Goal: Task Accomplishment & Management: Use online tool/utility

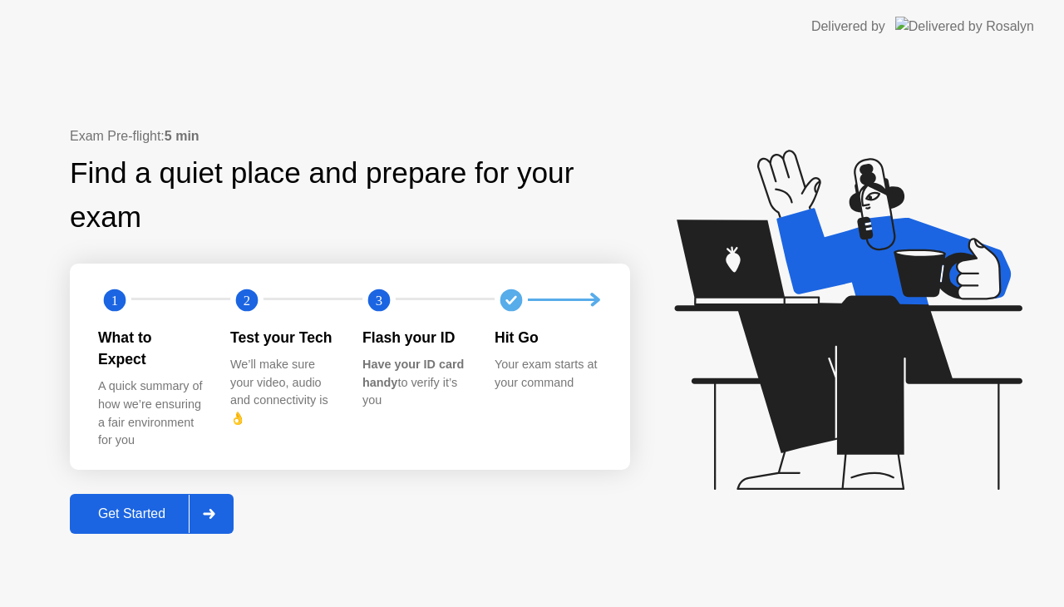
click at [142, 506] on div "Get Started" at bounding box center [132, 513] width 114 height 15
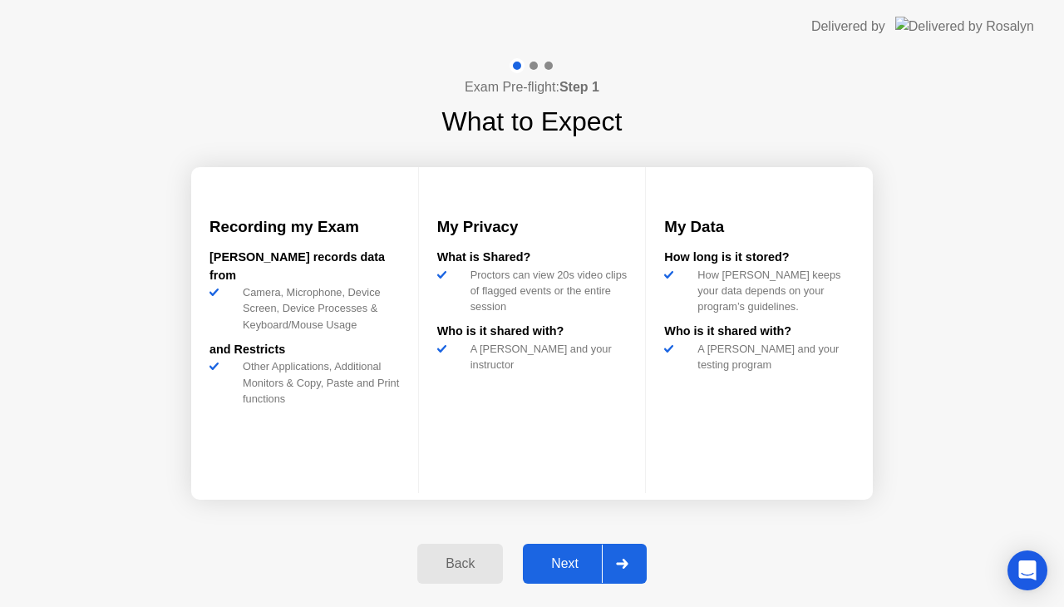
click at [551, 560] on div "Next" at bounding box center [565, 563] width 74 height 15
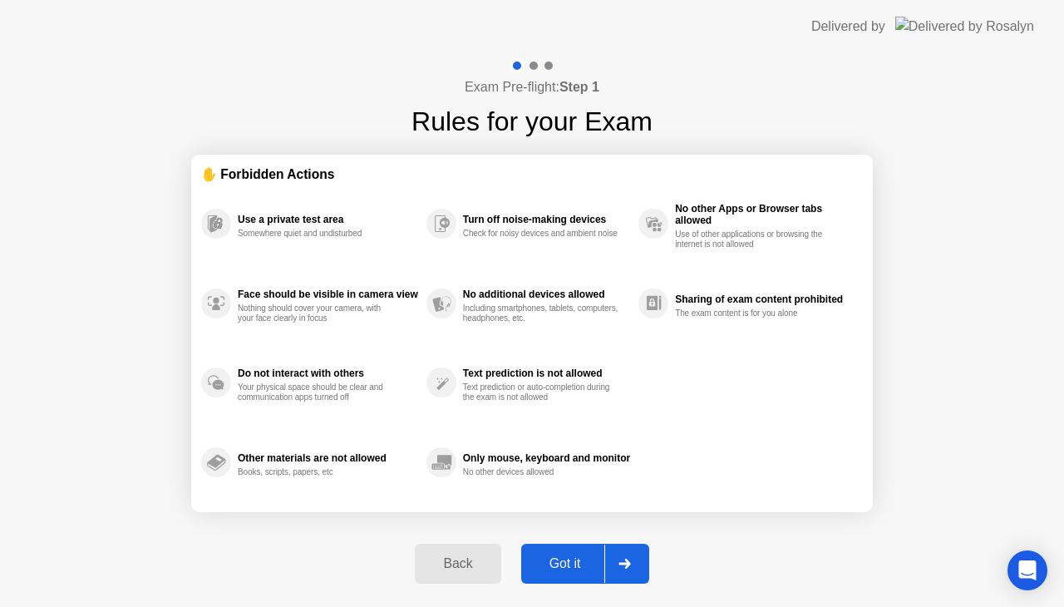
click at [551, 560] on div "Got it" at bounding box center [565, 563] width 78 height 15
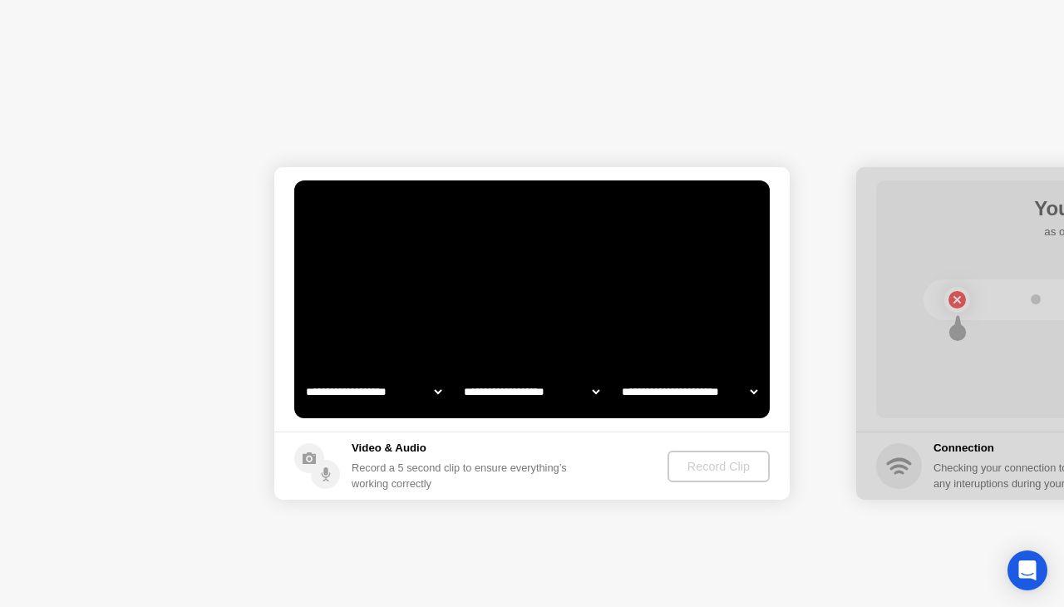
select select "**********"
select select "*******"
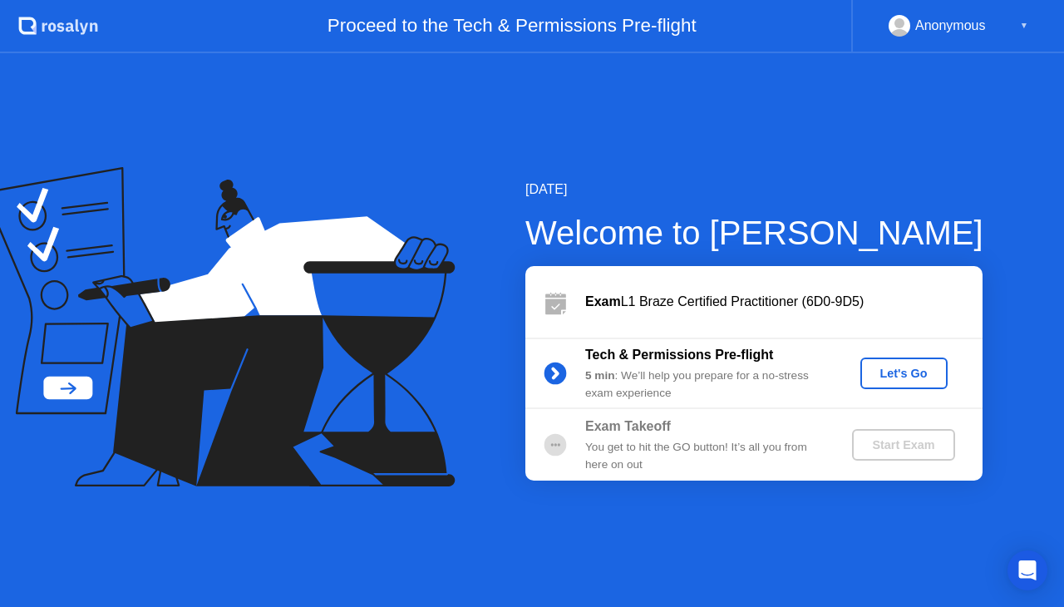
click at [886, 363] on button "Let's Go" at bounding box center [903, 373] width 87 height 32
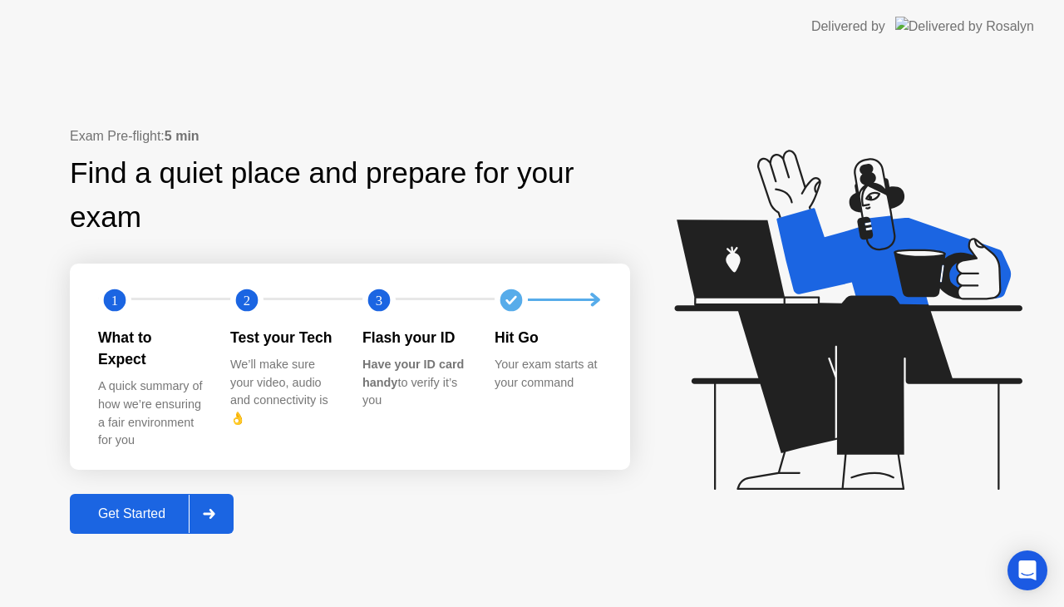
click at [151, 506] on div "Get Started" at bounding box center [132, 513] width 114 height 15
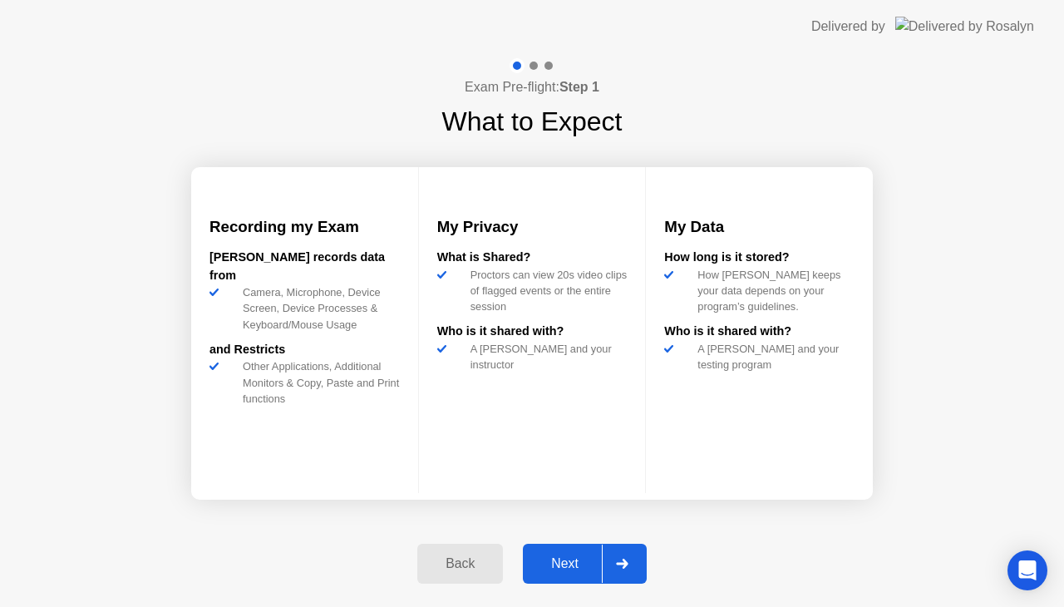
click at [582, 568] on div "Next" at bounding box center [565, 563] width 74 height 15
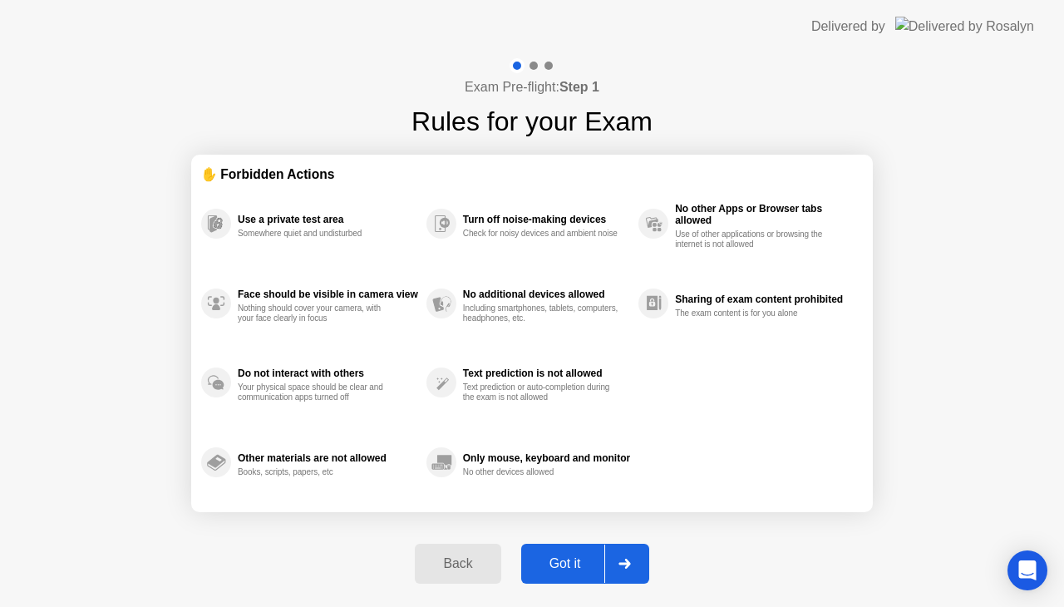
click at [582, 568] on div "Got it" at bounding box center [565, 563] width 78 height 15
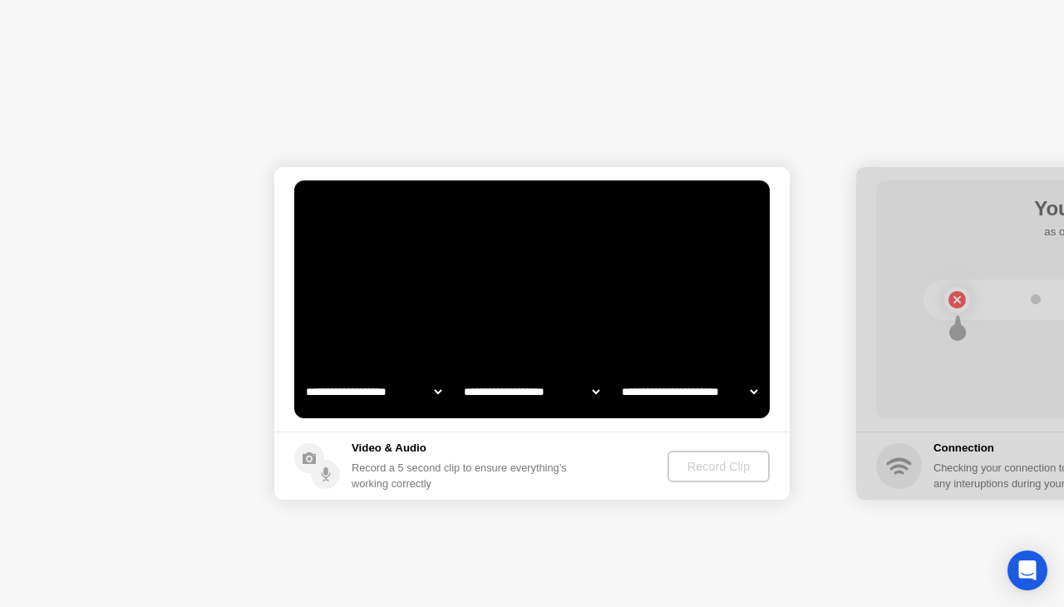
select select "**********"
select select "*******"
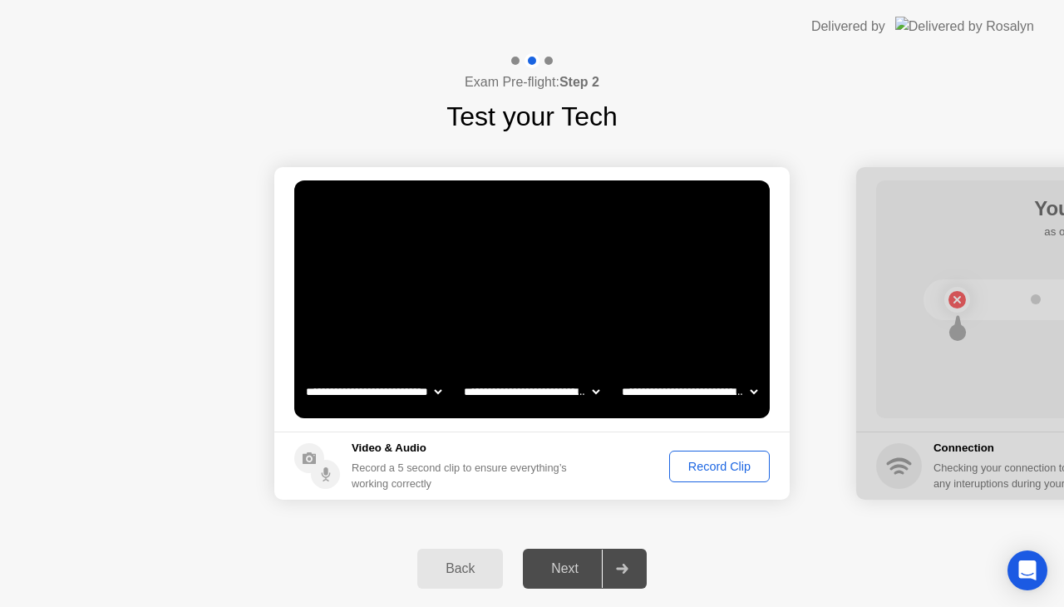
click at [703, 460] on div "Record Clip" at bounding box center [719, 466] width 89 height 13
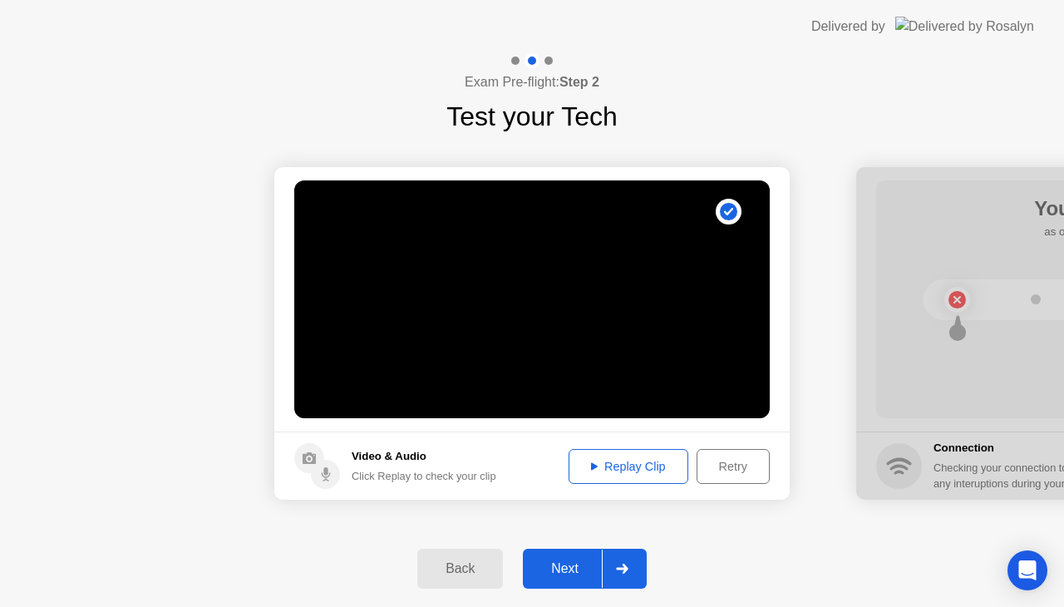
click at [652, 473] on div "Replay Clip" at bounding box center [628, 466] width 108 height 13
click at [716, 450] on button "Retry" at bounding box center [732, 466] width 73 height 35
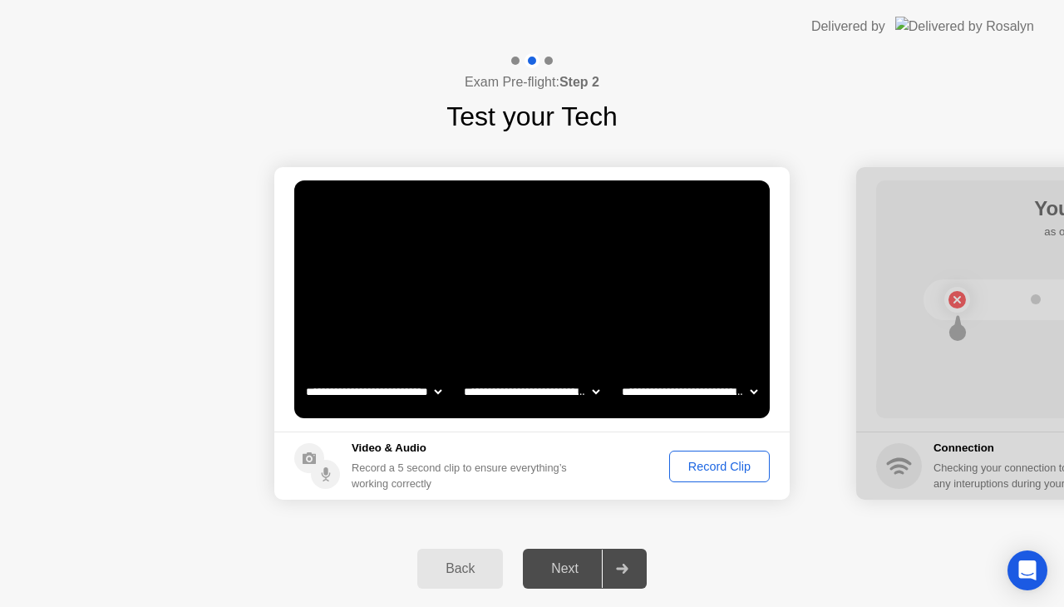
click at [701, 467] on div "Record Clip" at bounding box center [719, 466] width 89 height 13
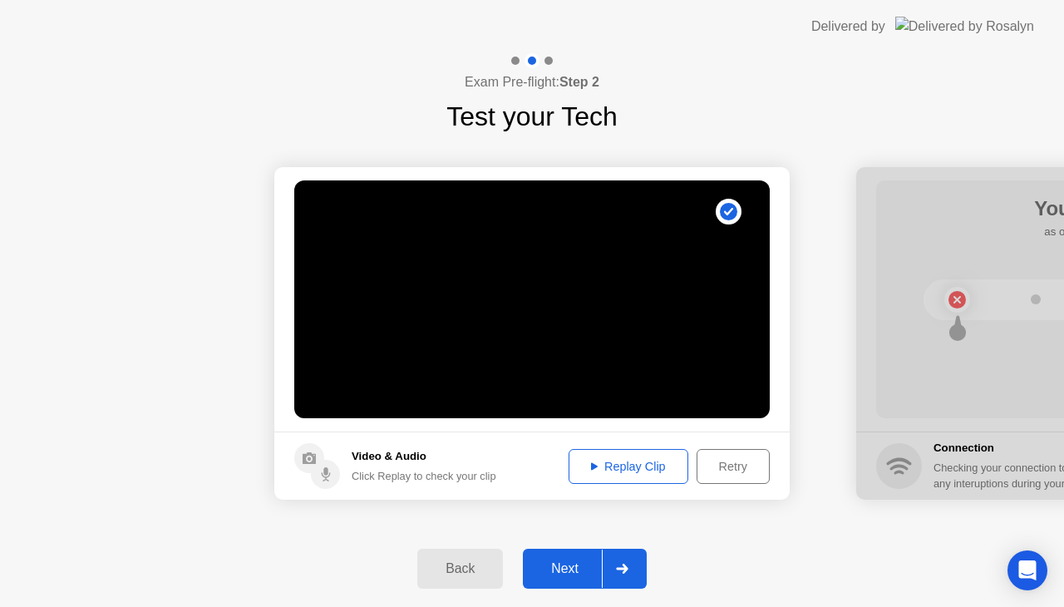
click at [636, 452] on button "Replay Clip" at bounding box center [628, 466] width 120 height 35
click at [543, 573] on div "Next" at bounding box center [565, 568] width 74 height 15
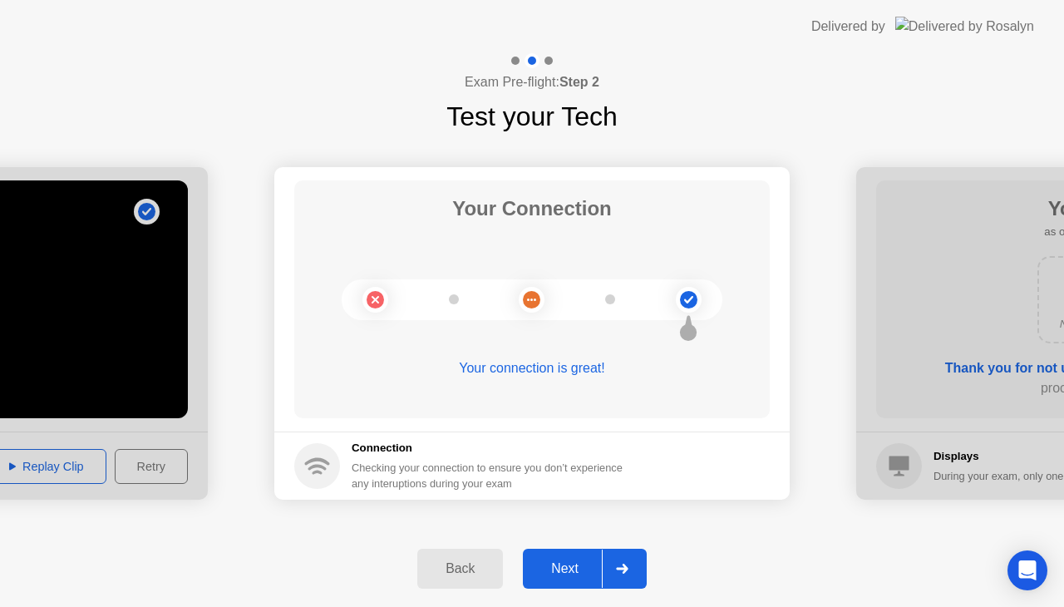
click at [543, 573] on div "Next" at bounding box center [565, 568] width 74 height 15
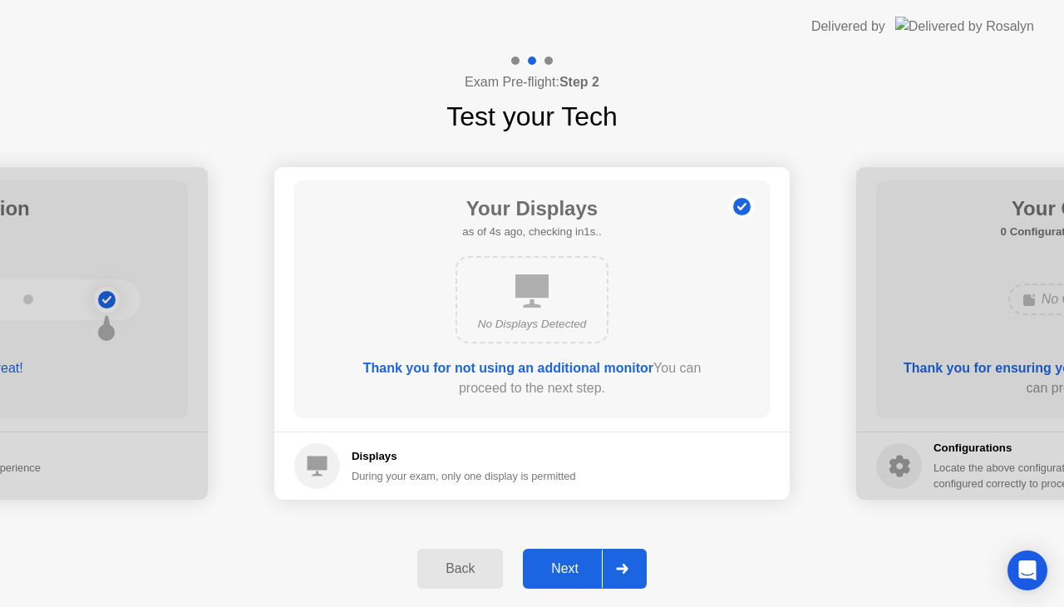
click at [547, 576] on div "Next" at bounding box center [565, 568] width 74 height 15
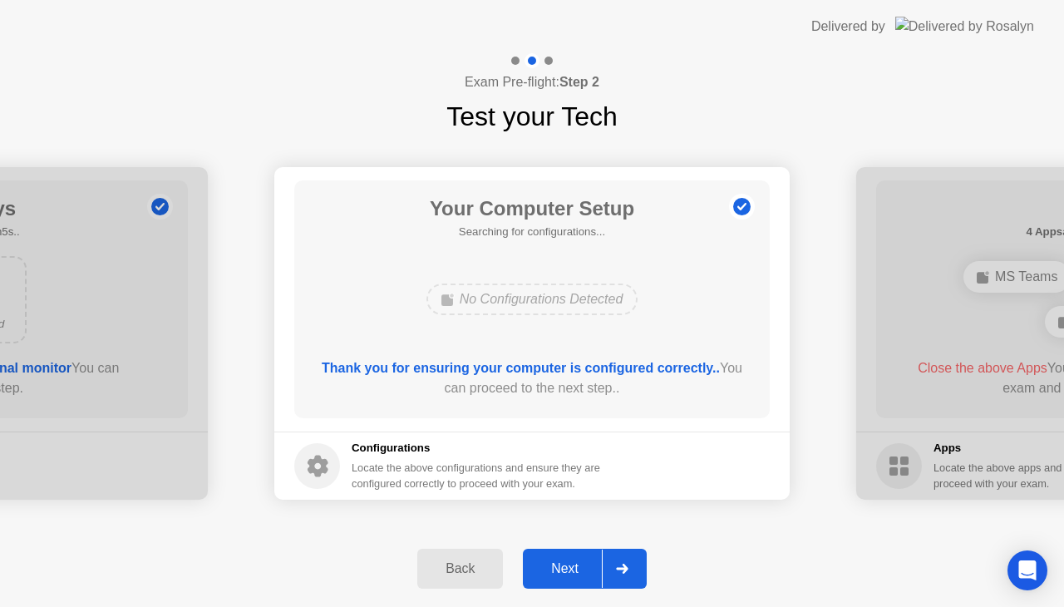
click at [547, 576] on div "Next" at bounding box center [565, 568] width 74 height 15
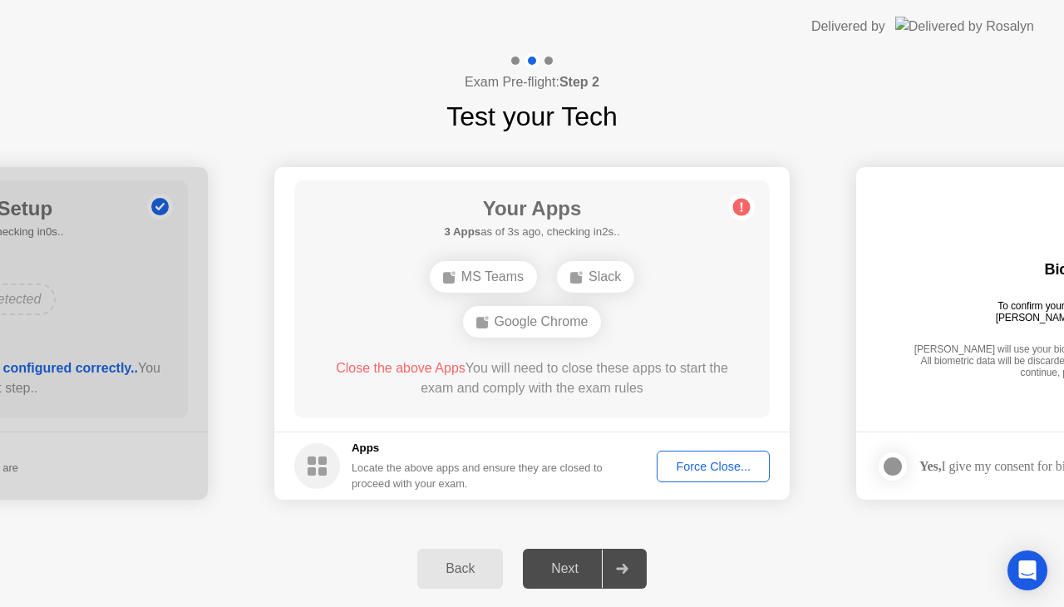
click at [740, 455] on button "Force Close..." at bounding box center [713, 466] width 113 height 32
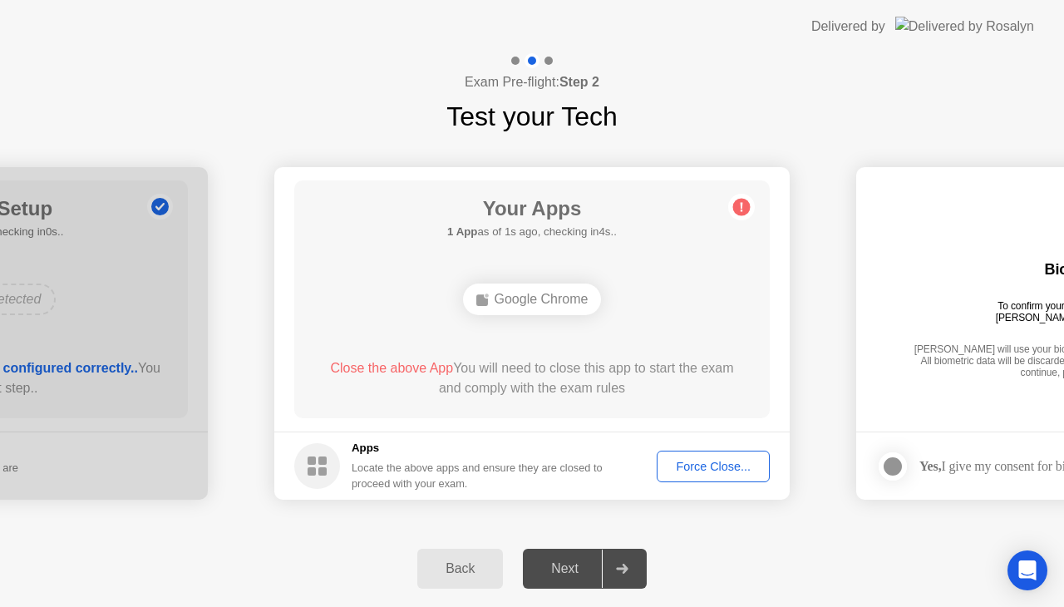
click at [691, 475] on button "Force Close..." at bounding box center [713, 466] width 113 height 32
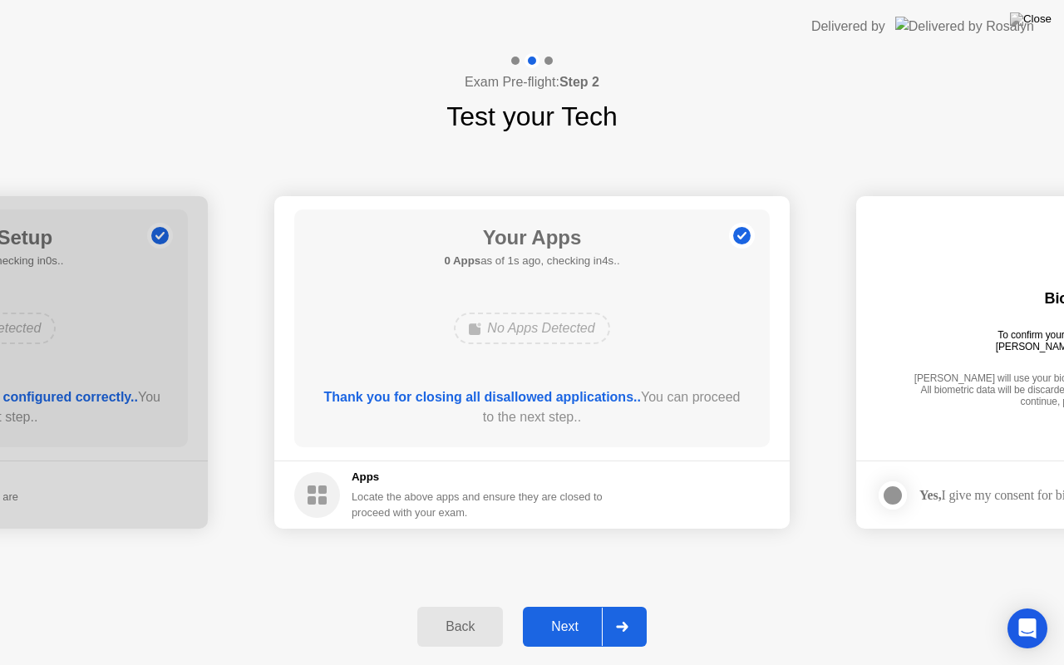
click at [582, 606] on button "Next" at bounding box center [585, 627] width 124 height 40
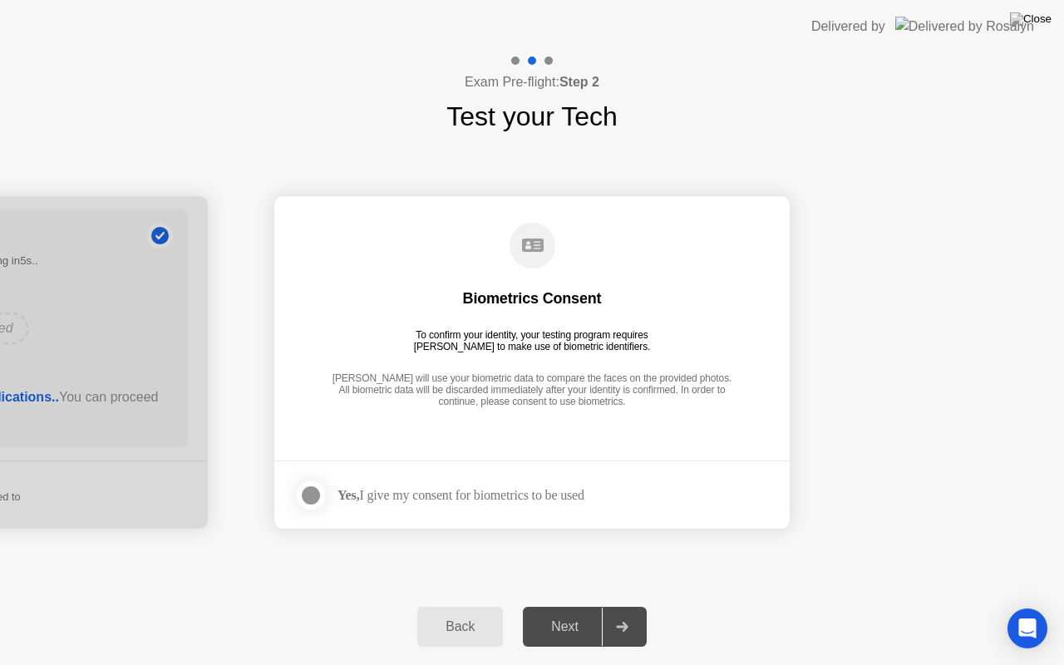
click at [565, 485] on div "Yes, I give my consent for biometrics to be used" at bounding box center [439, 495] width 290 height 33
click at [332, 488] on label at bounding box center [315, 495] width 43 height 33
click at [598, 606] on div "Next" at bounding box center [565, 626] width 74 height 15
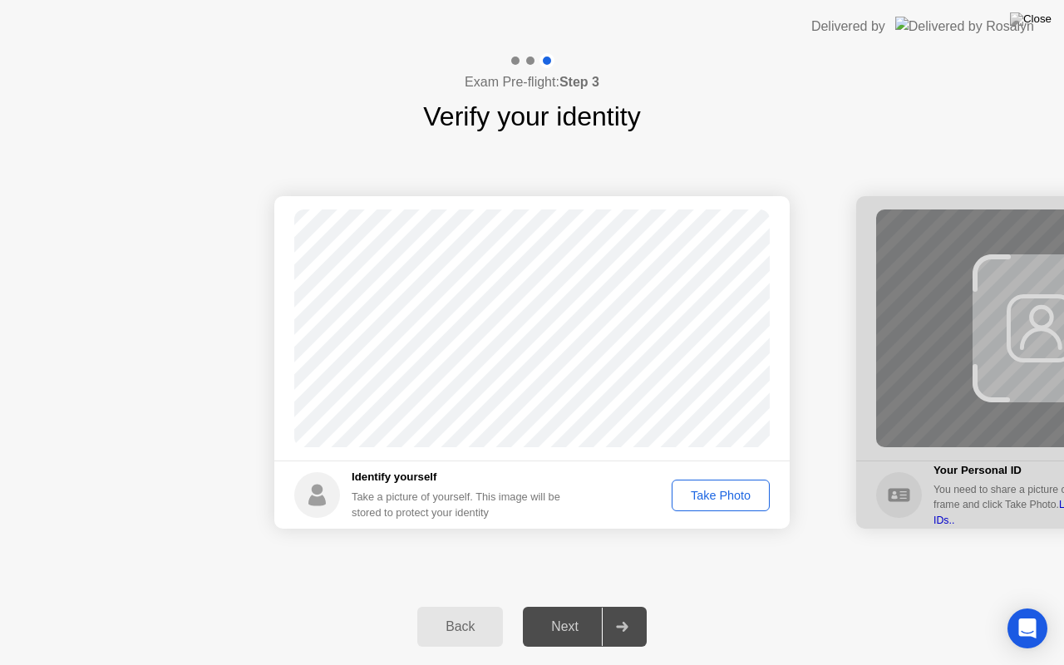
click at [713, 495] on div "Take Photo" at bounding box center [720, 495] width 86 height 13
click at [733, 489] on div "Retake" at bounding box center [731, 495] width 65 height 13
click at [736, 499] on div "Take Photo" at bounding box center [720, 495] width 86 height 13
click at [544, 606] on div "Next" at bounding box center [565, 626] width 74 height 15
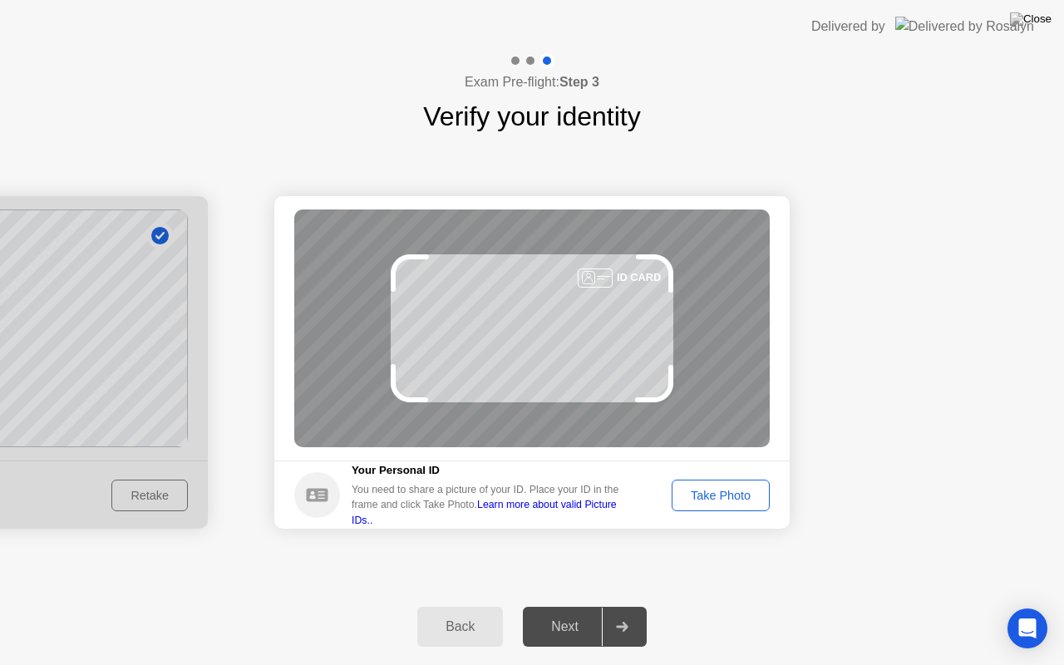
click at [730, 498] on div "Take Photo" at bounding box center [720, 495] width 86 height 13
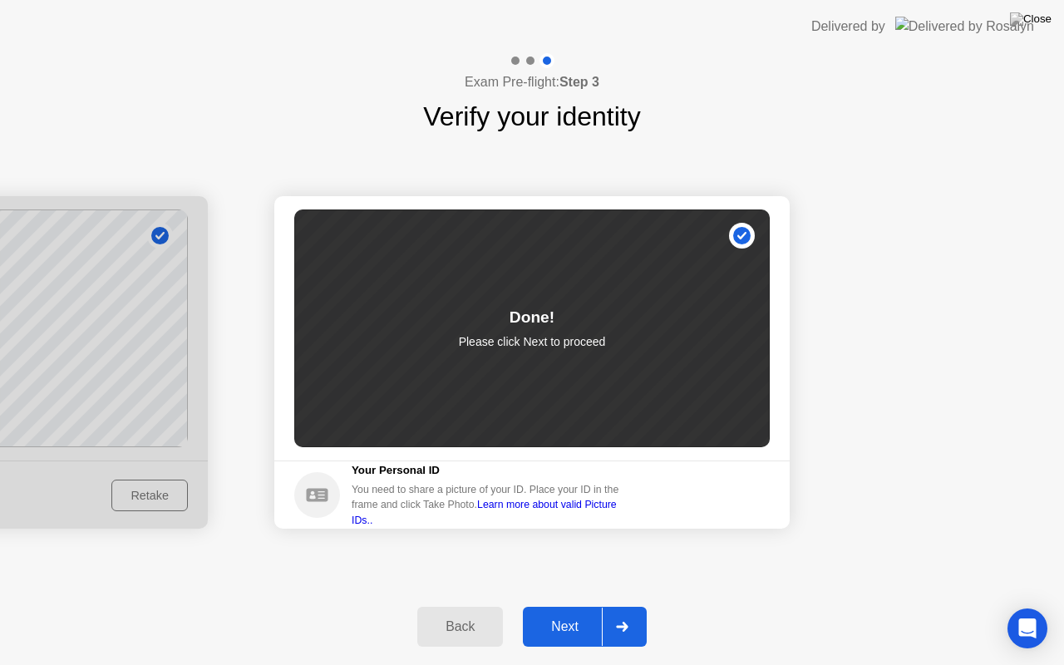
click at [572, 606] on div "Next" at bounding box center [565, 626] width 74 height 15
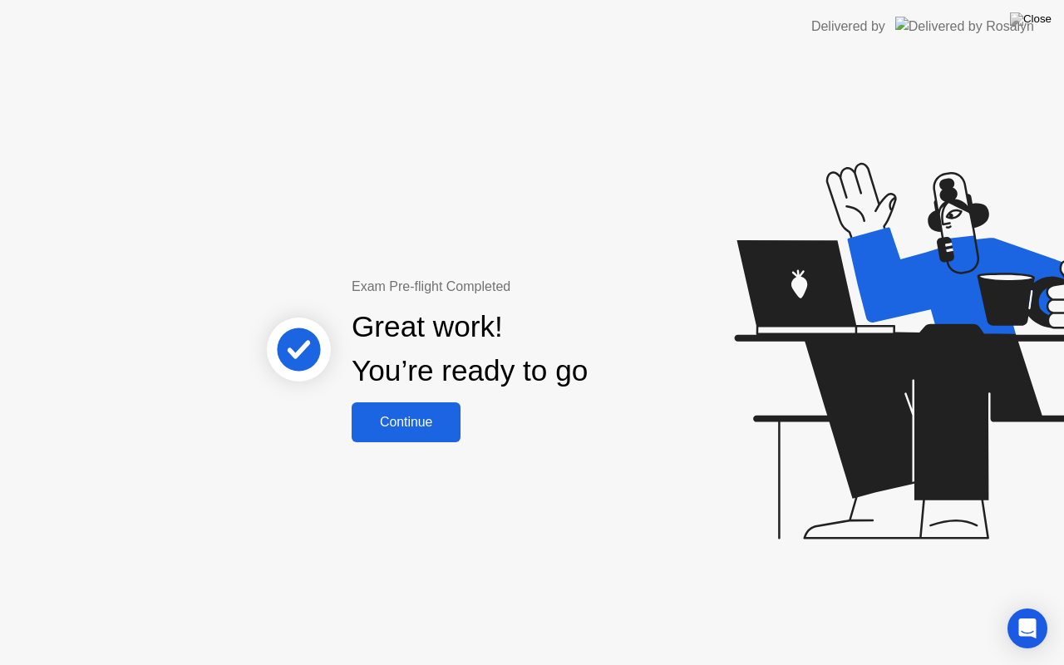
click at [419, 399] on div "Great work! You’re ready to go" at bounding box center [470, 350] width 449 height 106
click at [416, 419] on div "Continue" at bounding box center [406, 422] width 99 height 15
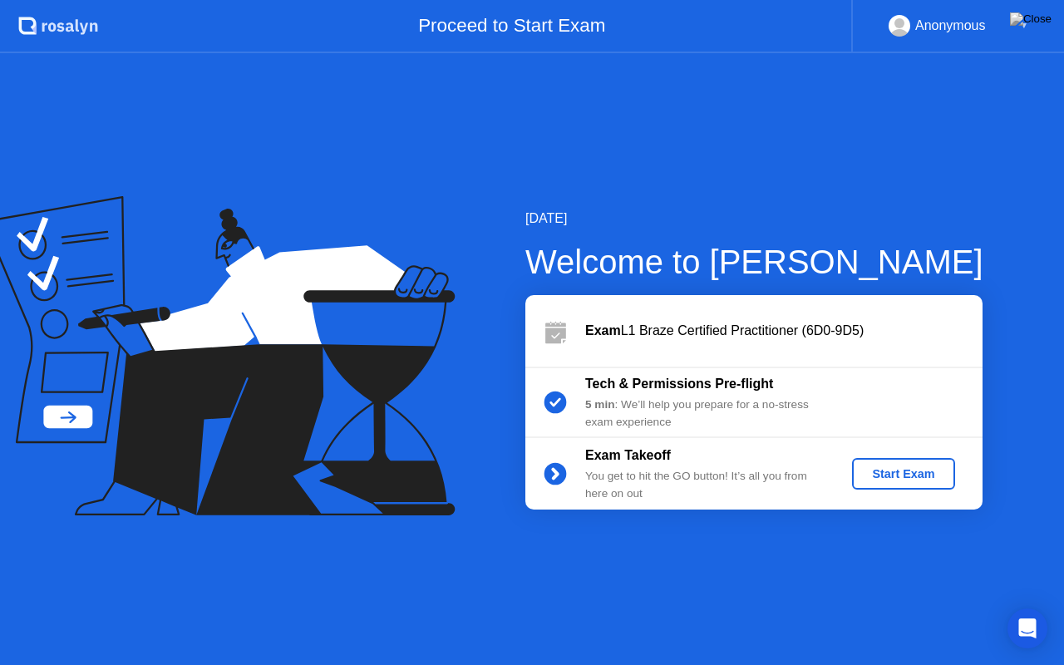
click at [903, 475] on div "Start Exam" at bounding box center [902, 473] width 89 height 13
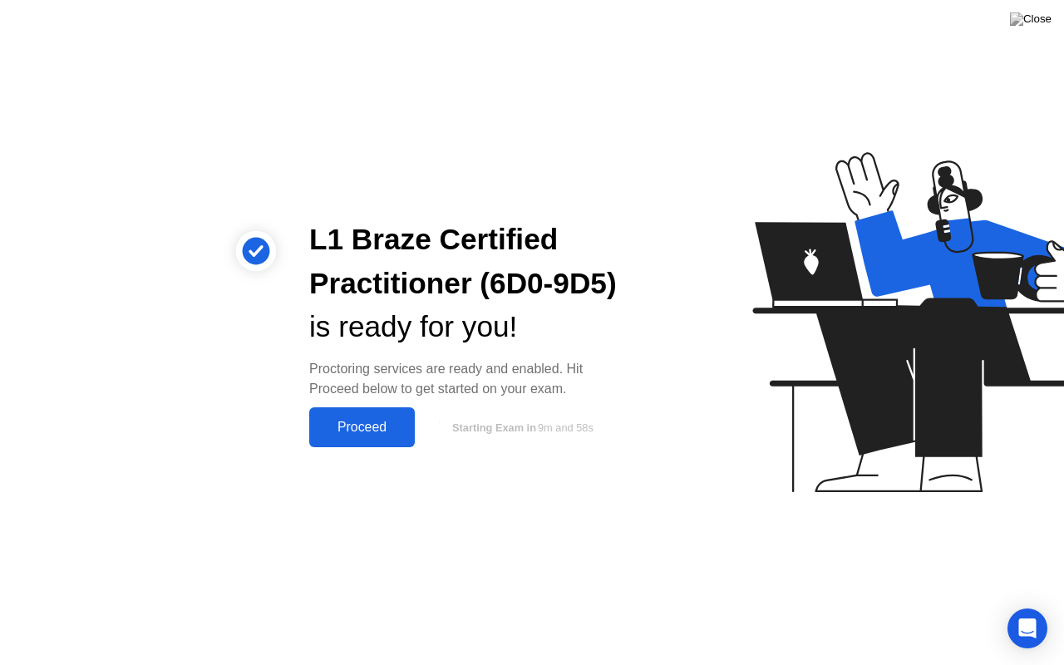
click at [387, 435] on div "Proceed" at bounding box center [362, 427] width 96 height 15
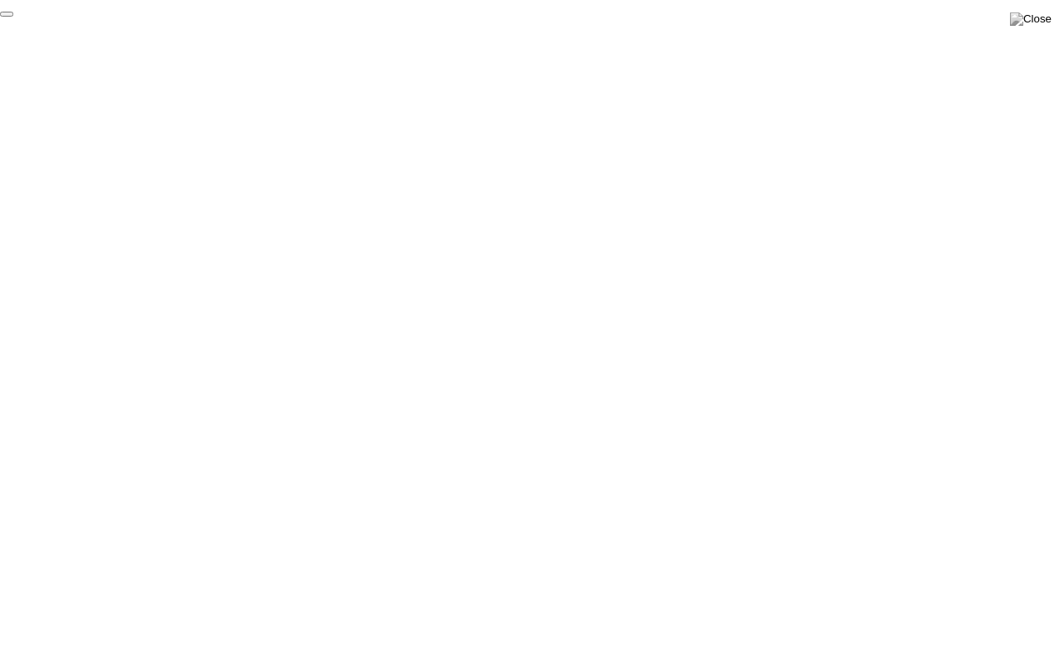
click div "End Proctoring Session"
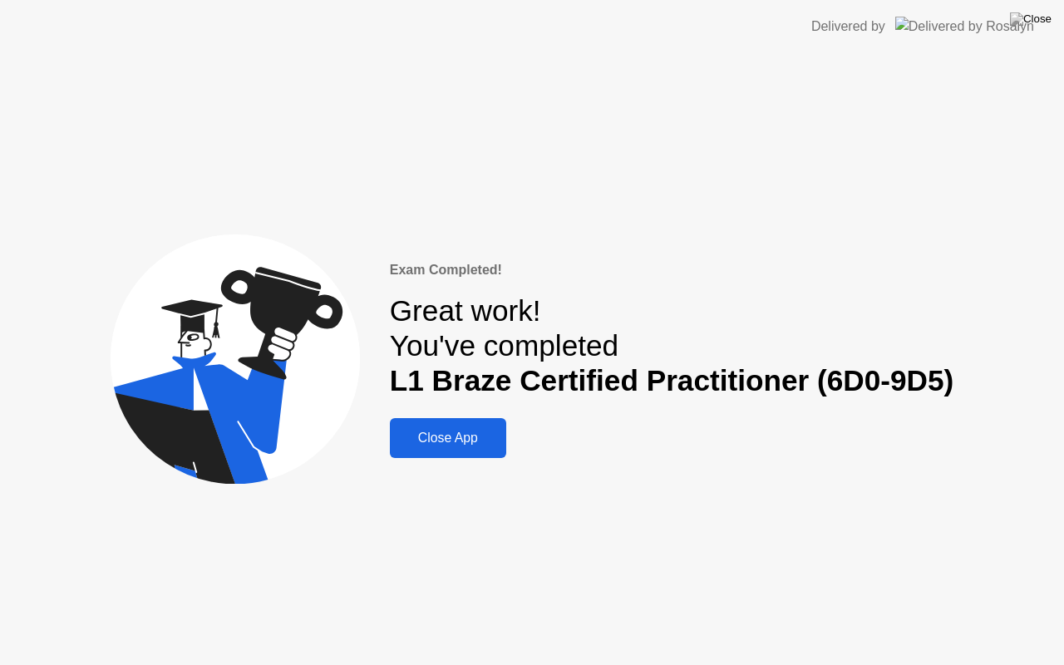
click at [445, 443] on div "Close App" at bounding box center [448, 437] width 106 height 15
